Goal: Obtain resource: Obtain resource

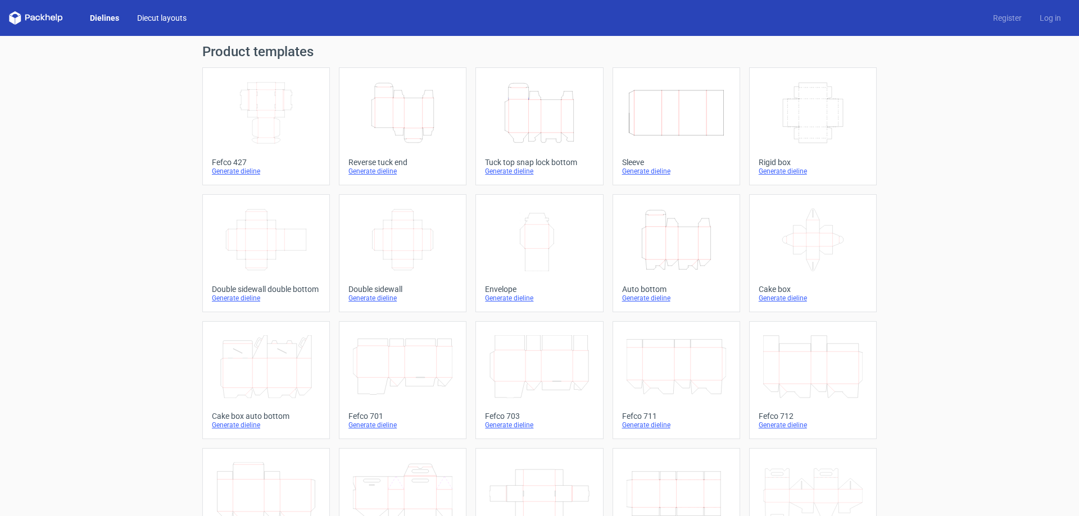
click at [175, 17] on link "Diecut layouts" at bounding box center [161, 17] width 67 height 11
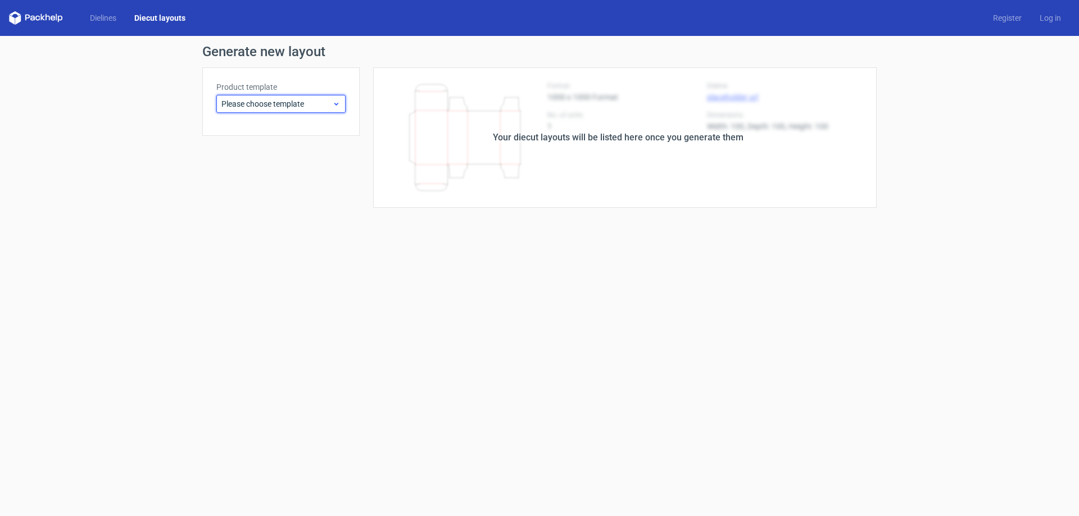
click at [288, 103] on span "Please choose template" at bounding box center [276, 103] width 111 height 11
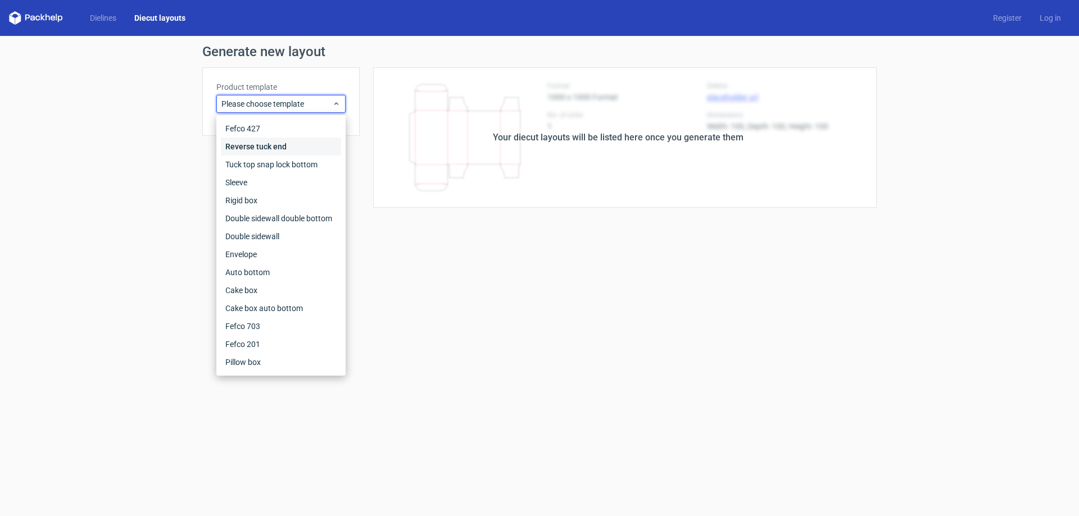
click at [270, 149] on div "Reverse tuck end" at bounding box center [281, 147] width 120 height 18
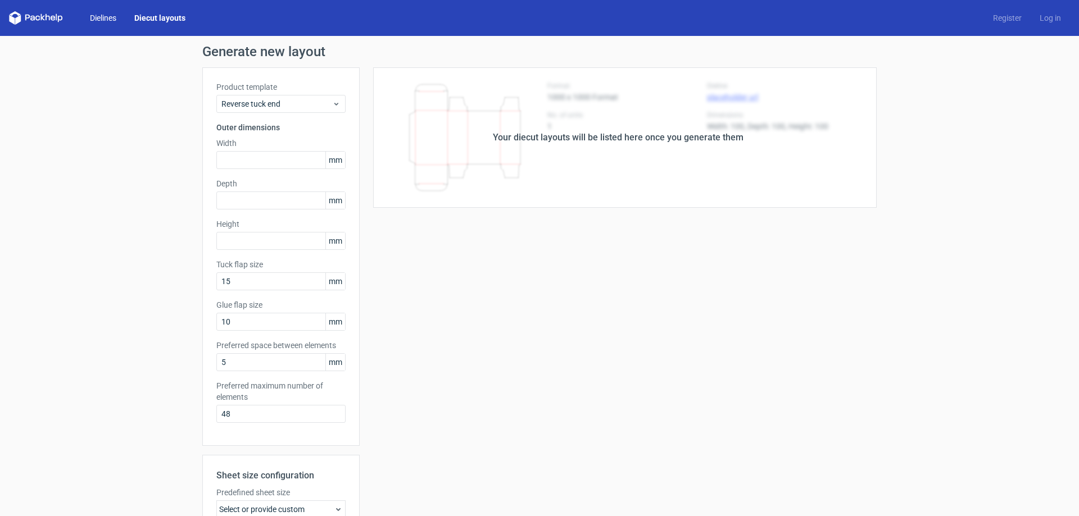
click at [89, 19] on link "Dielines" at bounding box center [103, 17] width 44 height 11
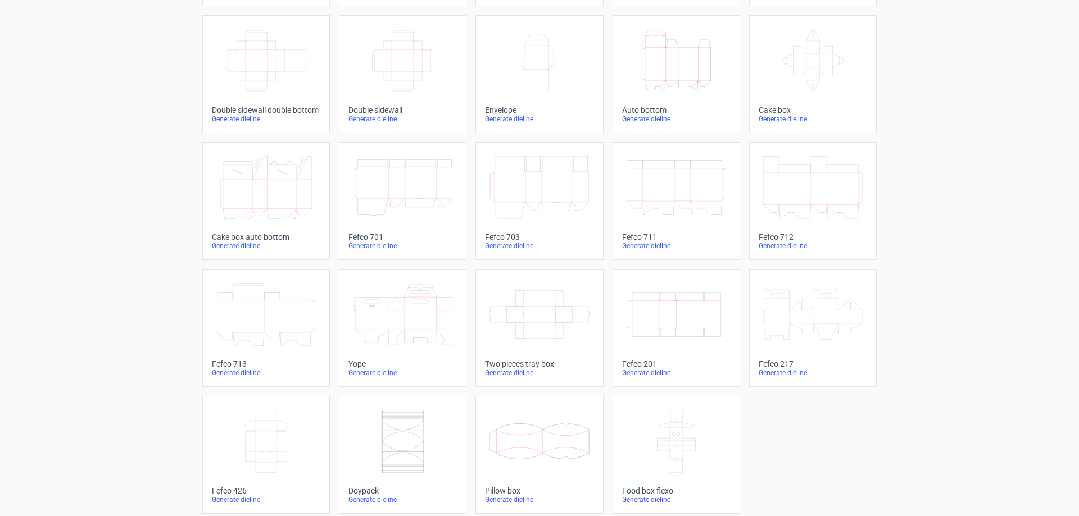
scroll to position [186, 0]
